Goal: Complete application form

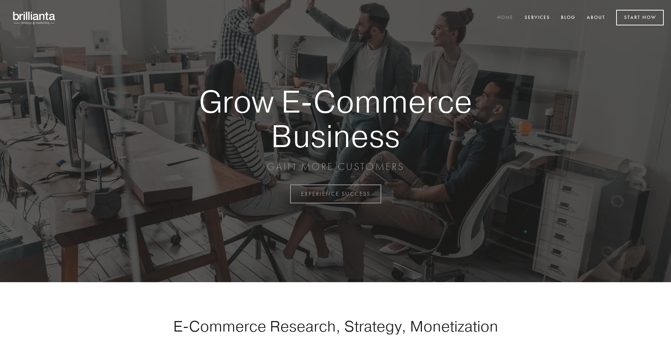
scroll to position [1904, 0]
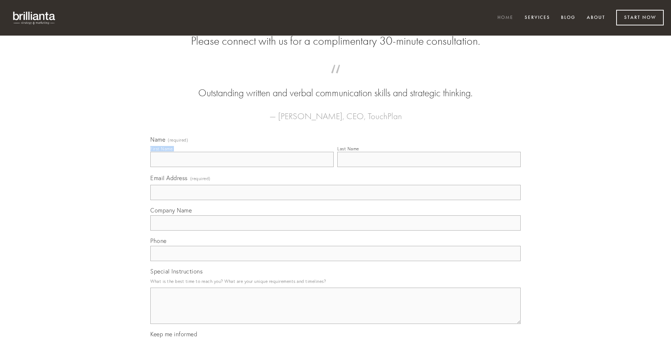
type input "[PERSON_NAME]"
click at [429, 167] on input "Last Name" at bounding box center [429, 159] width 183 height 15
type input "[PERSON_NAME]"
click at [336, 200] on input "Email Address (required)" at bounding box center [335, 192] width 371 height 15
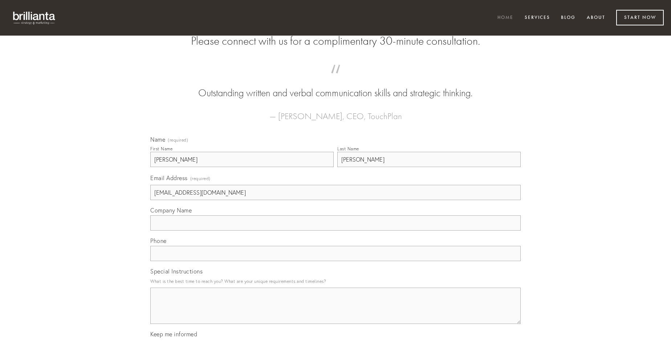
type input "[EMAIL_ADDRESS][DOMAIN_NAME]"
click at [336, 231] on input "Company Name" at bounding box center [335, 222] width 371 height 15
type input "sponte"
click at [336, 261] on input "text" at bounding box center [335, 253] width 371 height 15
click at [336, 312] on textarea "Special Instructions" at bounding box center [335, 306] width 371 height 36
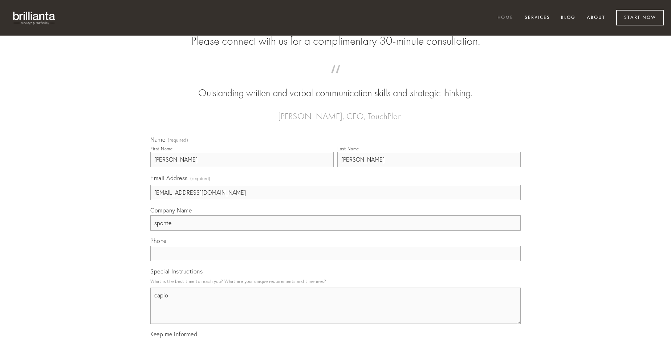
type textarea "capio"
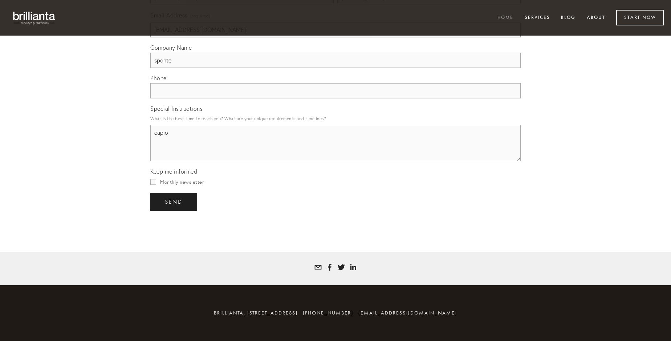
click at [174, 202] on span "send" at bounding box center [174, 202] width 18 height 7
